Goal: Transaction & Acquisition: Purchase product/service

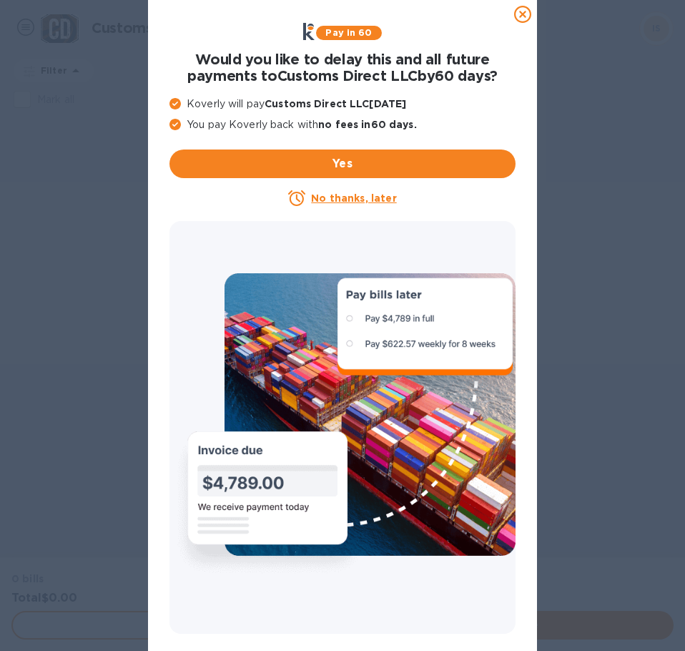
click at [328, 197] on u "No thanks, later" at bounding box center [353, 197] width 85 height 11
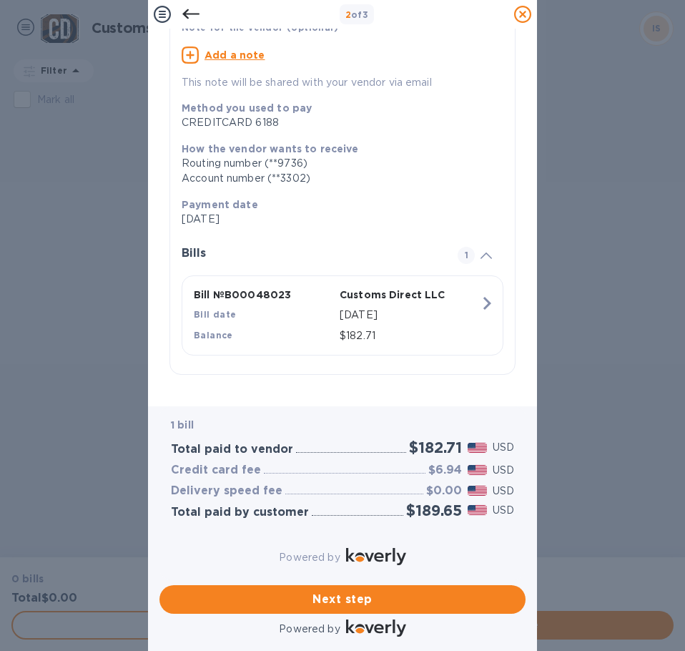
scroll to position [126, 0]
click at [339, 591] on span "Next step" at bounding box center [342, 599] width 343 height 17
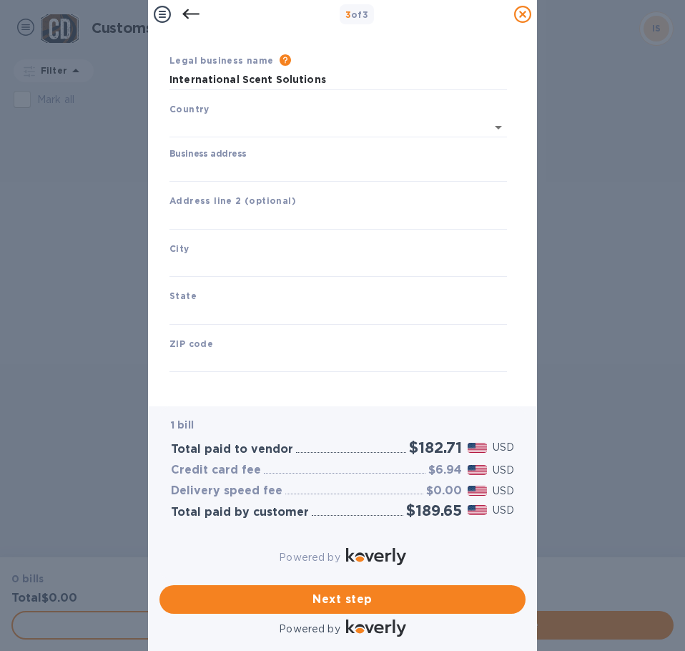
type input "United States"
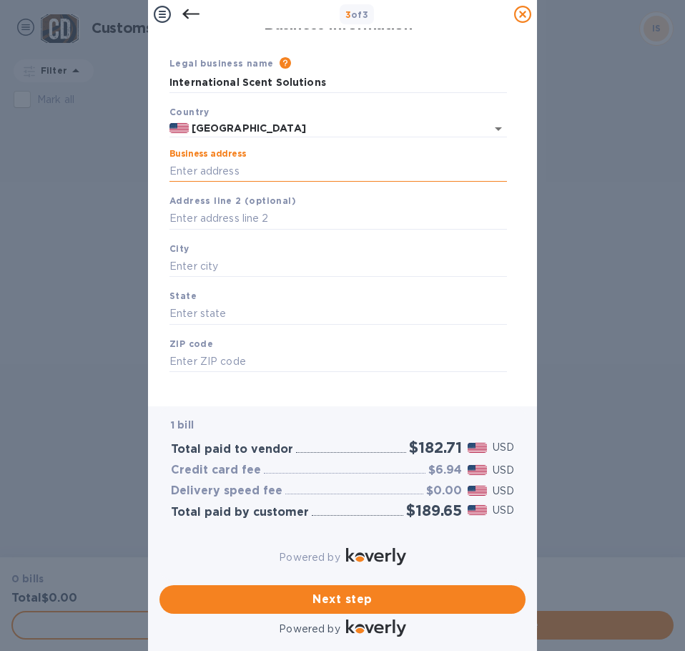
click at [204, 160] on input "Business address" at bounding box center [339, 170] width 338 height 21
type input "2926 W LAKE ST"
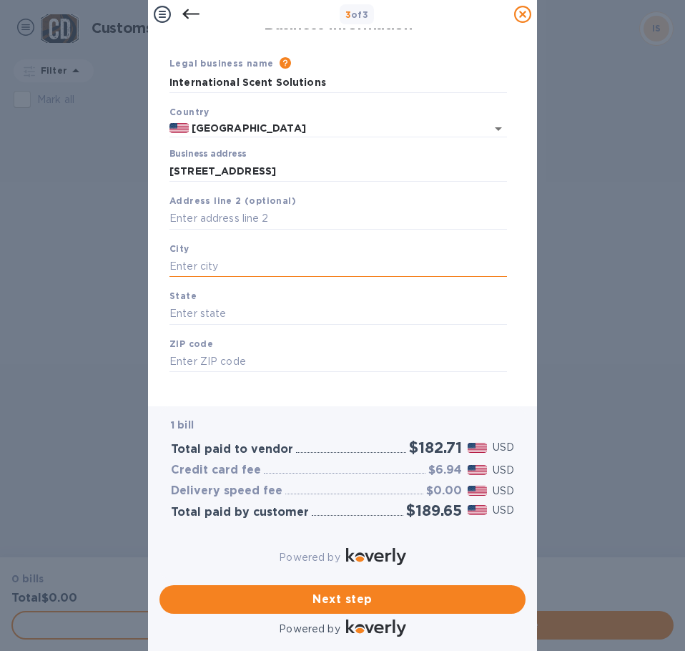
click at [180, 256] on input "text" at bounding box center [339, 266] width 338 height 21
click at [195, 256] on input "text" at bounding box center [339, 266] width 338 height 21
type input "CHICAGO"
type input "IL"
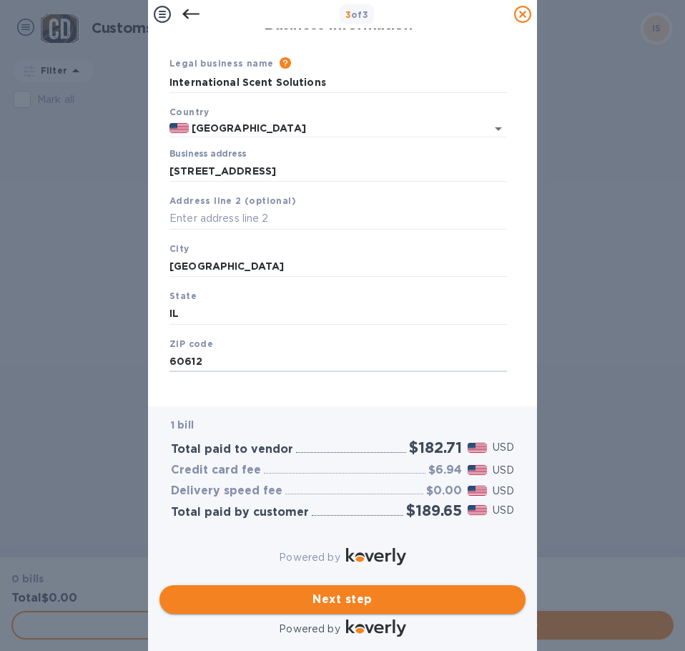
type input "60612"
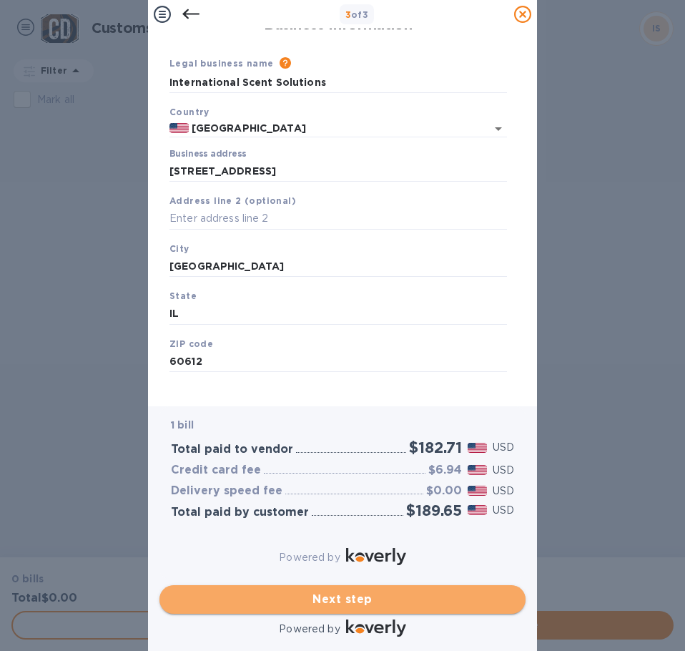
click at [314, 591] on span "Next step" at bounding box center [342, 599] width 343 height 17
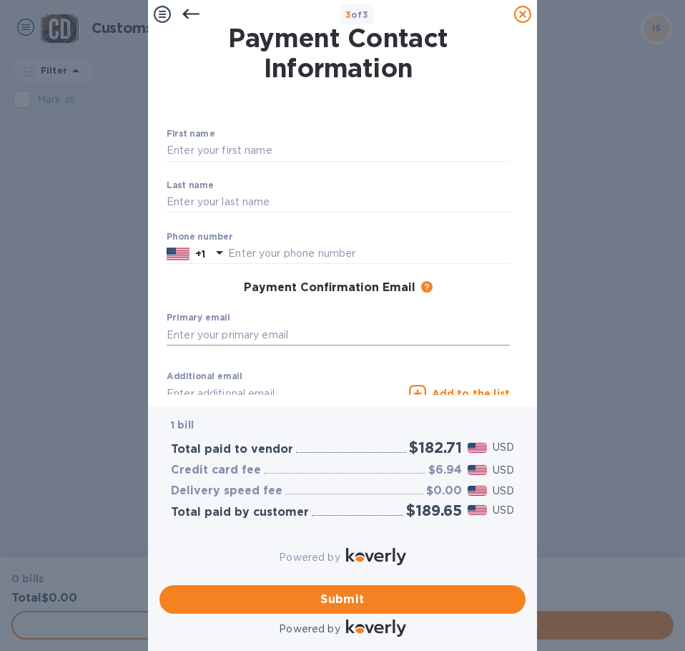
scroll to position [104, 0]
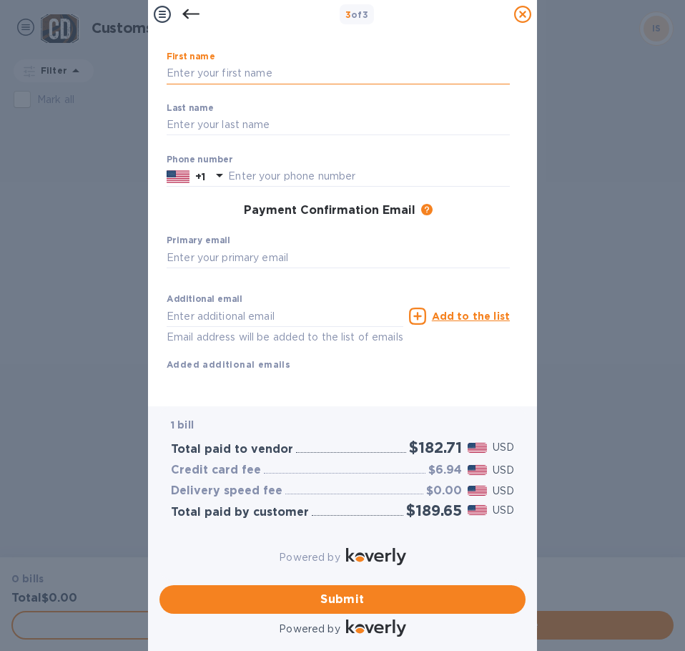
click at [206, 63] on input "text" at bounding box center [338, 73] width 343 height 21
type input "DAVID"
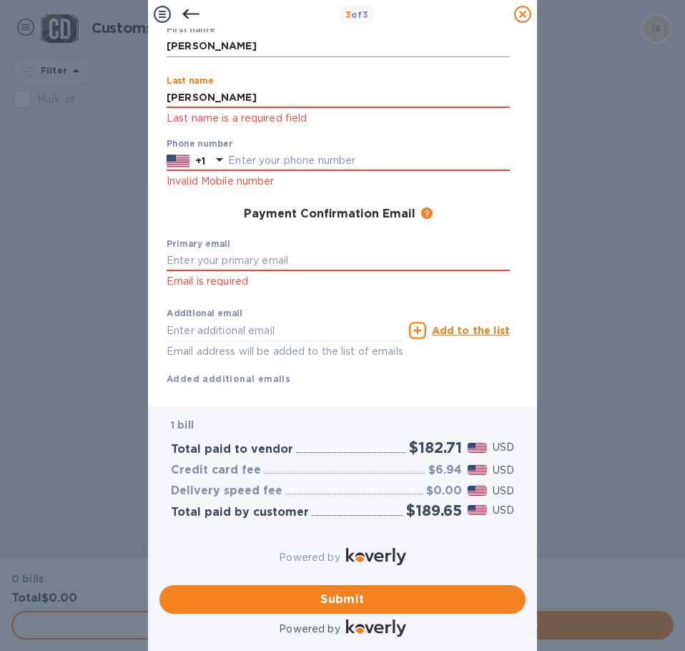
type input "REESE"
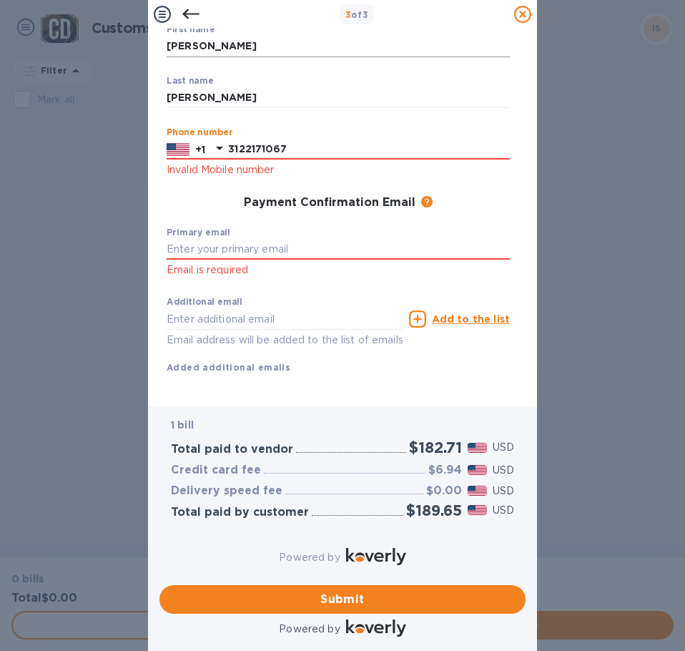
type input "3122171067"
type input "shipmypets@gmail.com"
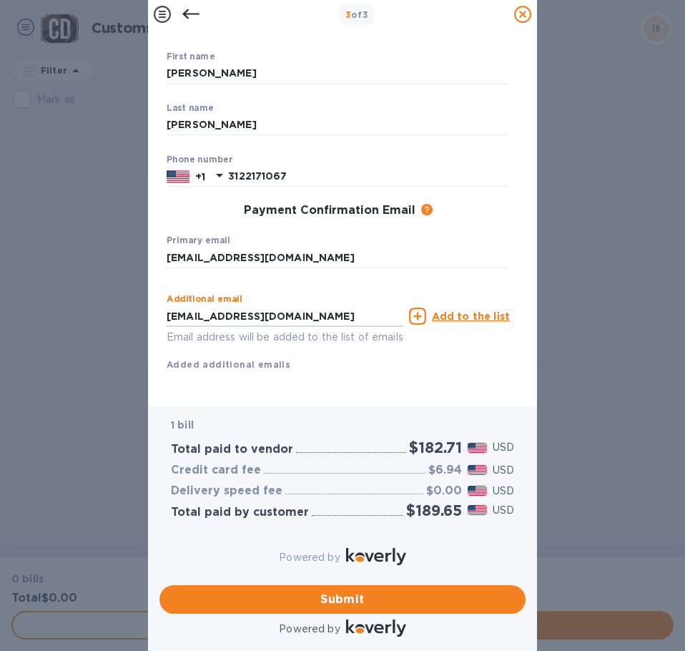
drag, startPoint x: 298, startPoint y: 323, endPoint x: 141, endPoint y: 298, distance: 158.8
click at [141, 298] on div "3 of 3 Payment Contact Information First name DAVID ​ Last name REESE ​ Phone n…" at bounding box center [342, 325] width 685 height 651
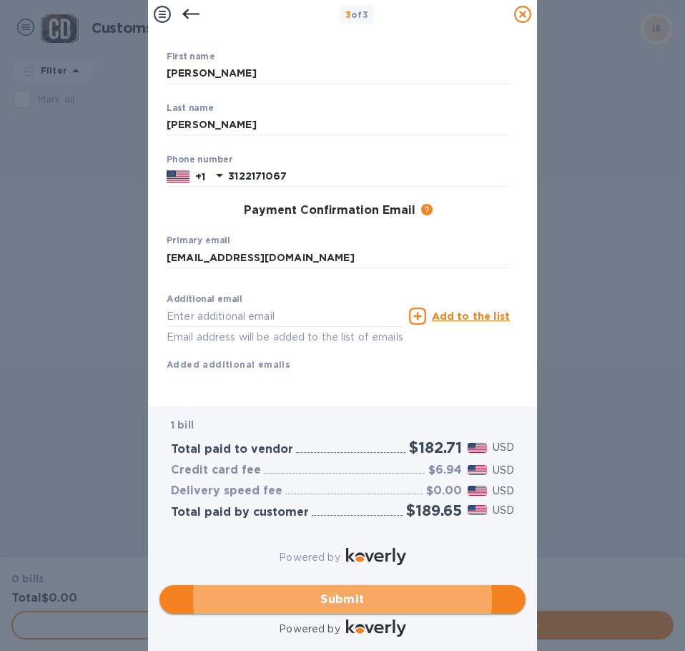
click at [320, 591] on span "Submit" at bounding box center [342, 599] width 343 height 17
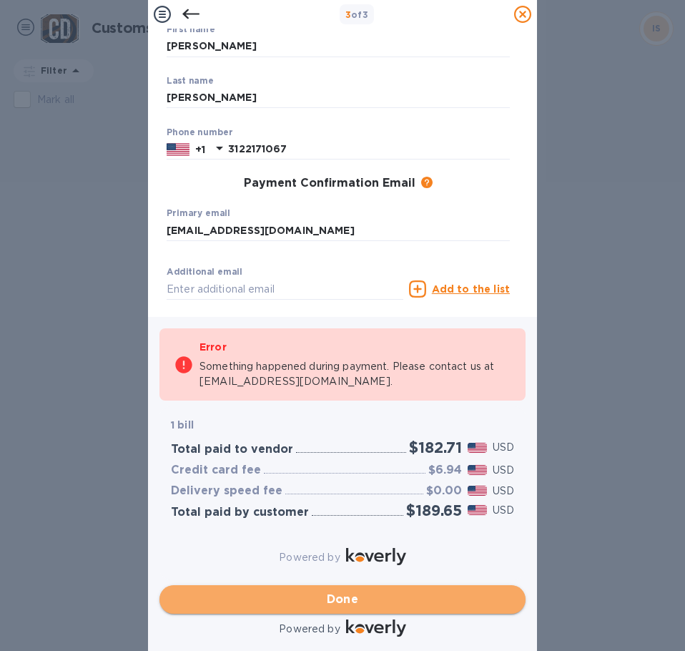
click at [323, 591] on span "Done" at bounding box center [342, 599] width 343 height 17
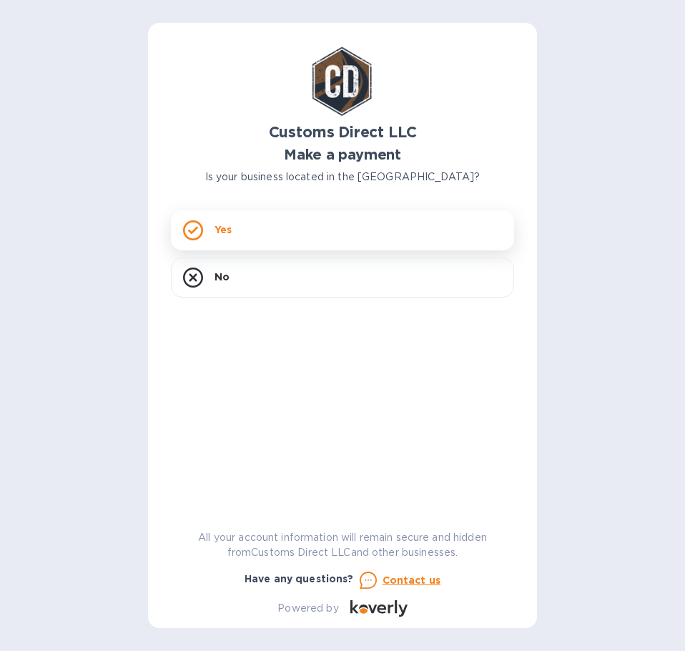
click at [258, 231] on div "Yes" at bounding box center [342, 230] width 343 height 40
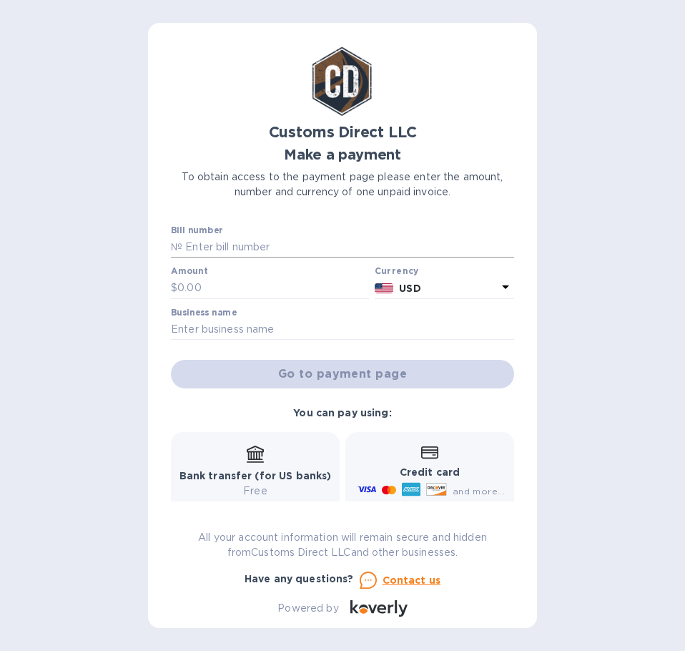
click at [215, 248] on input "text" at bounding box center [348, 247] width 332 height 21
type input "B00048023"
type input "182.71"
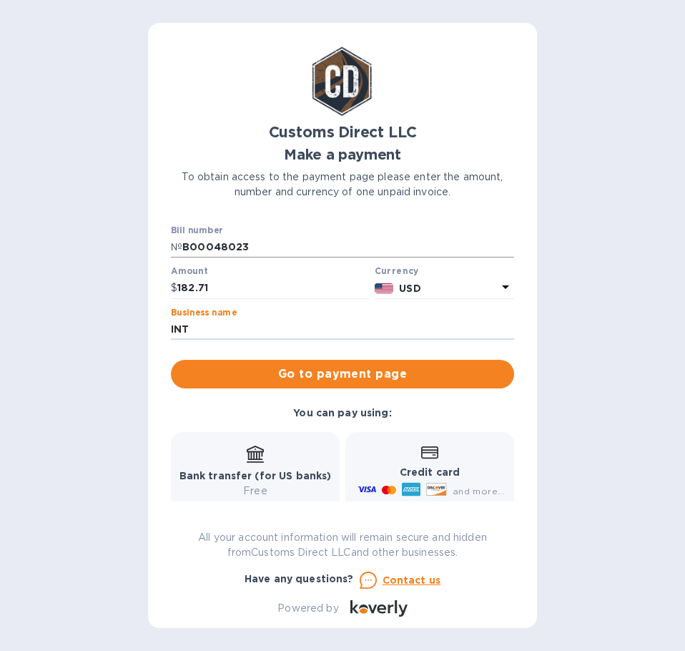
type input "INTERNATIONAL SCENT SOLUTIONS"
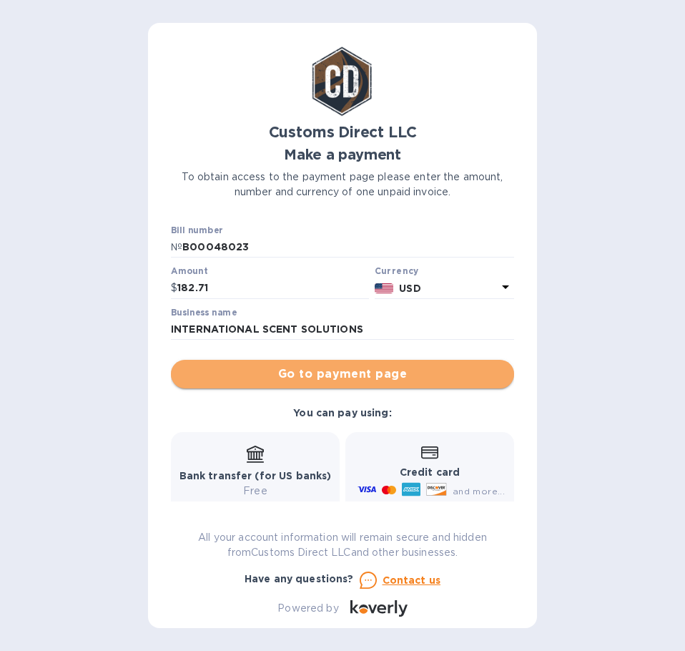
click at [363, 383] on span "Go to payment page" at bounding box center [342, 374] width 321 height 17
